Goal: Information Seeking & Learning: Understand process/instructions

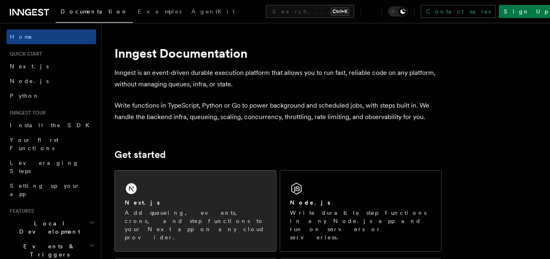
click at [189, 203] on div "Next.js" at bounding box center [195, 202] width 141 height 9
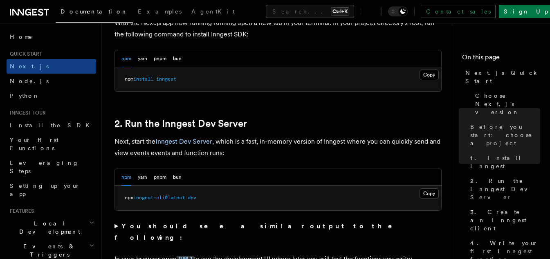
scroll to position [531, 0]
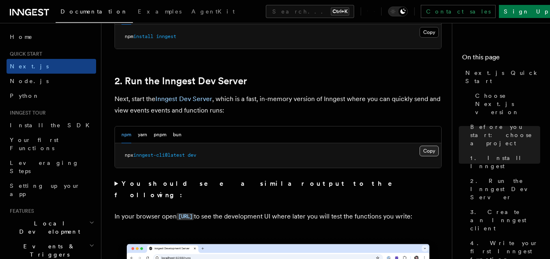
click at [423, 155] on button "Copy Copied" at bounding box center [428, 150] width 19 height 11
click at [428, 152] on button "Copy Copied" at bounding box center [428, 150] width 19 height 11
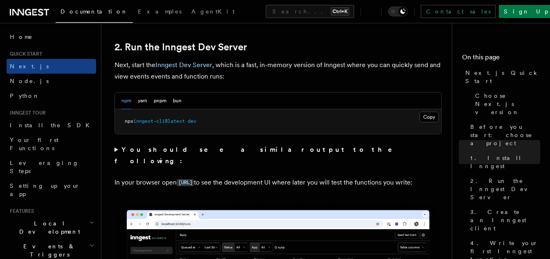
scroll to position [490, 0]
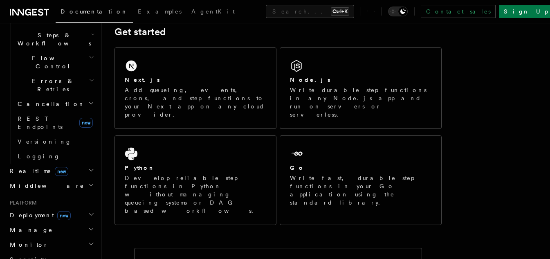
scroll to position [286, 0]
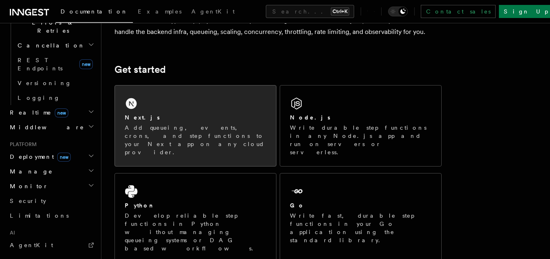
scroll to position [82, 0]
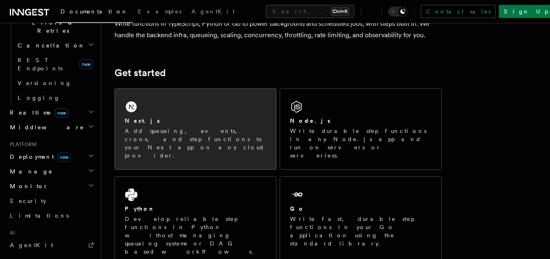
click at [166, 124] on div "Next.js" at bounding box center [195, 120] width 141 height 9
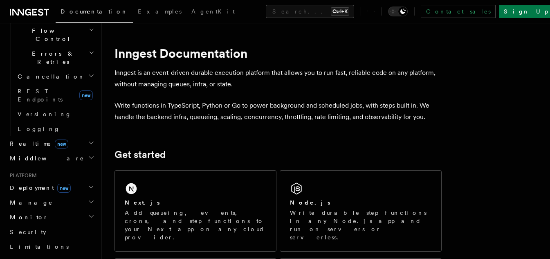
scroll to position [327, 0]
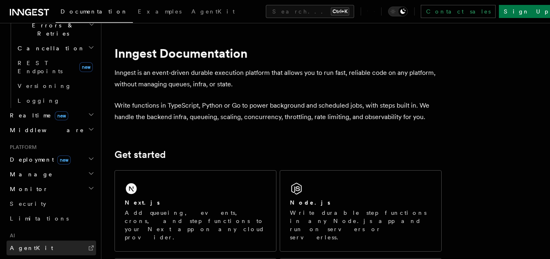
click at [40, 240] on link "AgentKit" at bounding box center [51, 247] width 89 height 15
